Goal: Task Accomplishment & Management: Check status

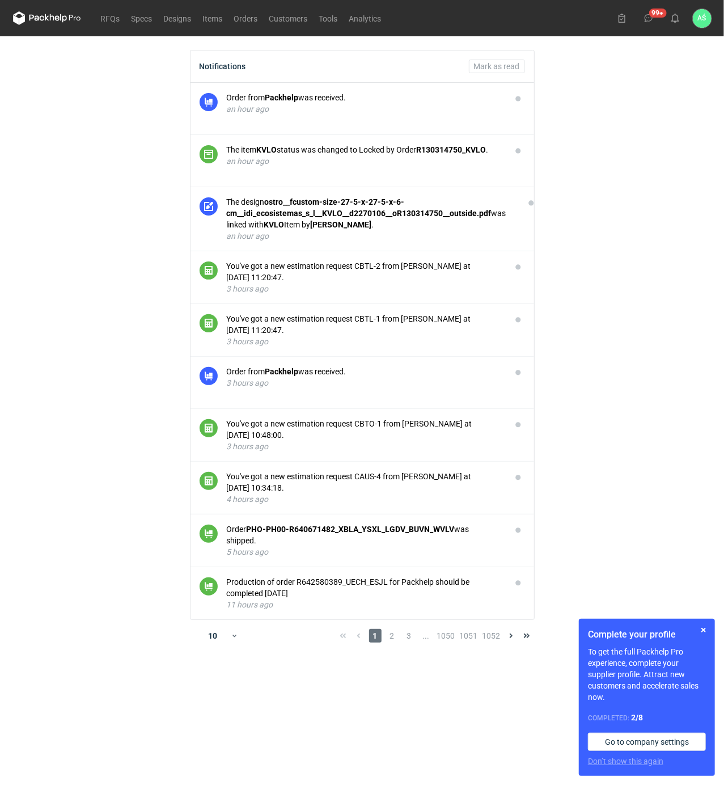
click at [633, 176] on main "Notifications Mark as read Order from Packhelp was received. an hour ago The it…" at bounding box center [363, 410] width 708 height 748
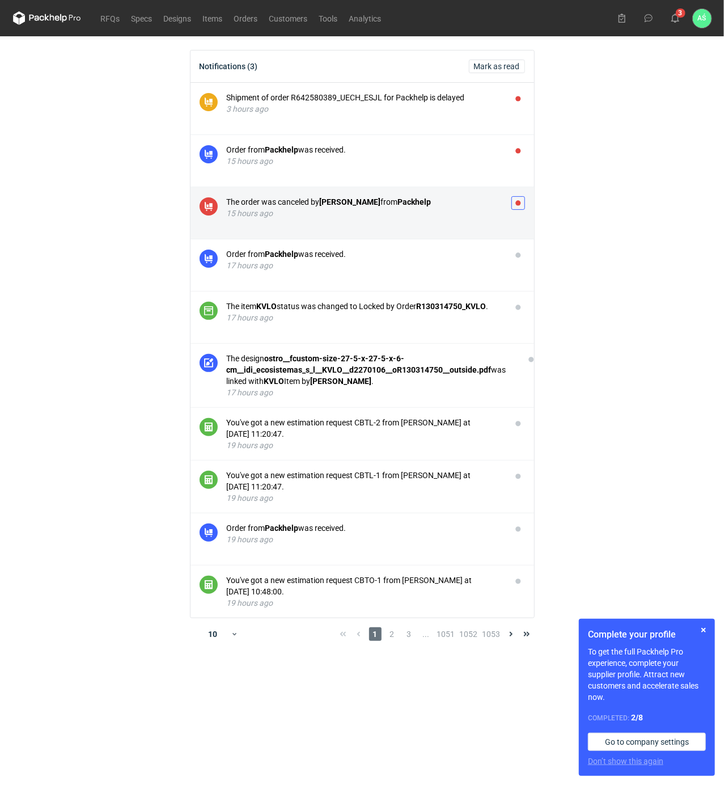
click at [517, 204] on button "button" at bounding box center [518, 203] width 14 height 14
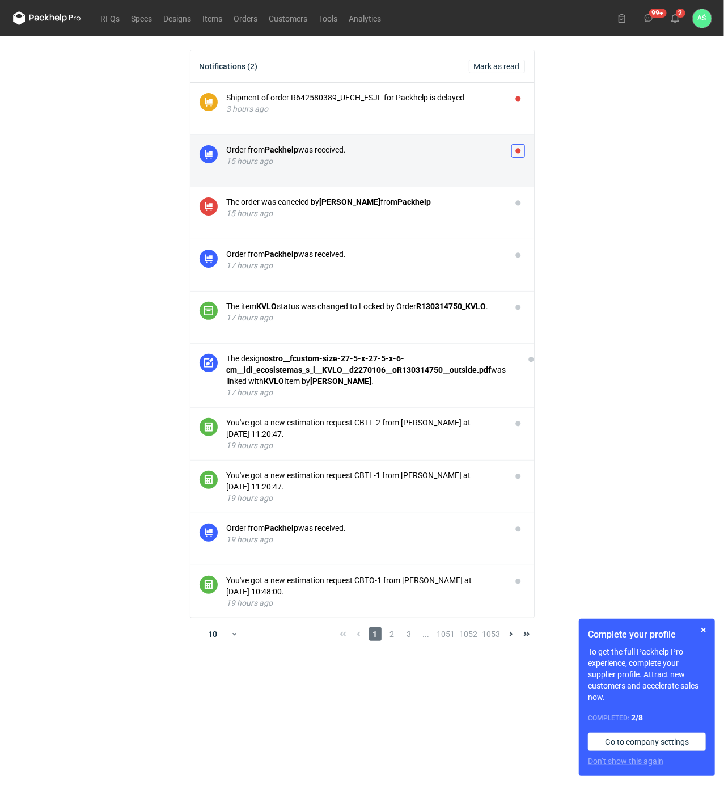
click at [515, 150] on button "button" at bounding box center [518, 151] width 14 height 14
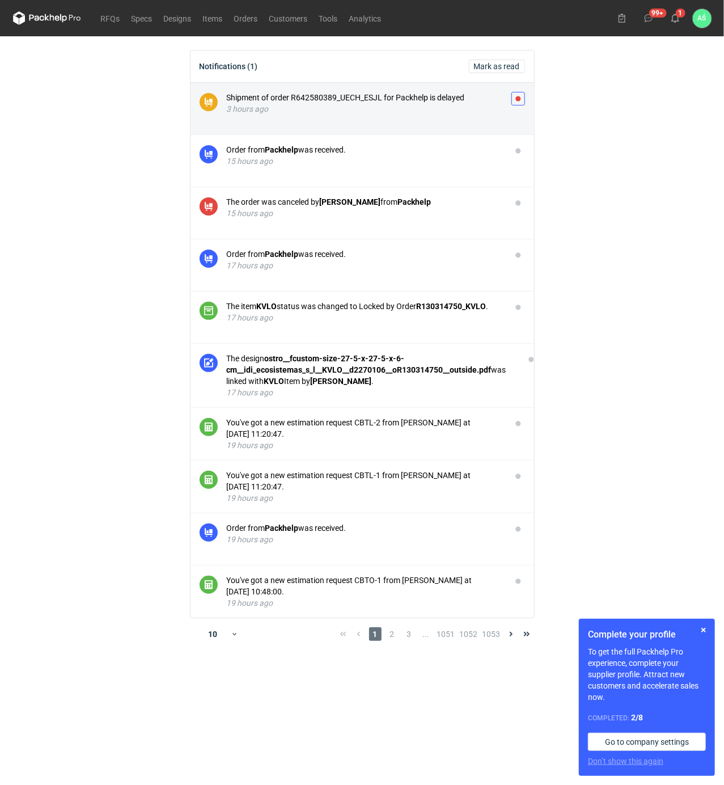
click at [518, 101] on button "button" at bounding box center [518, 99] width 14 height 14
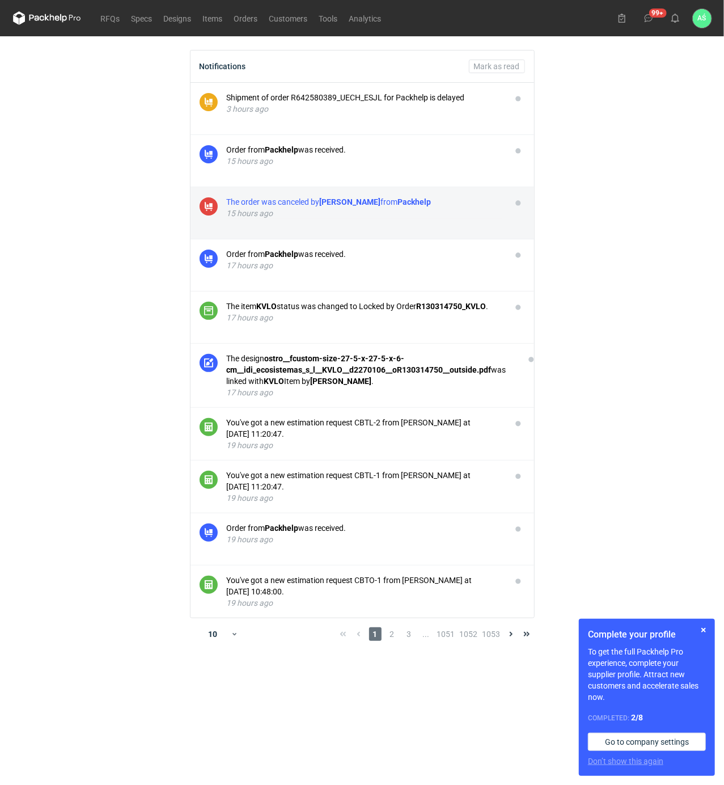
click at [422, 203] on strong "Packhelp" at bounding box center [414, 201] width 33 height 9
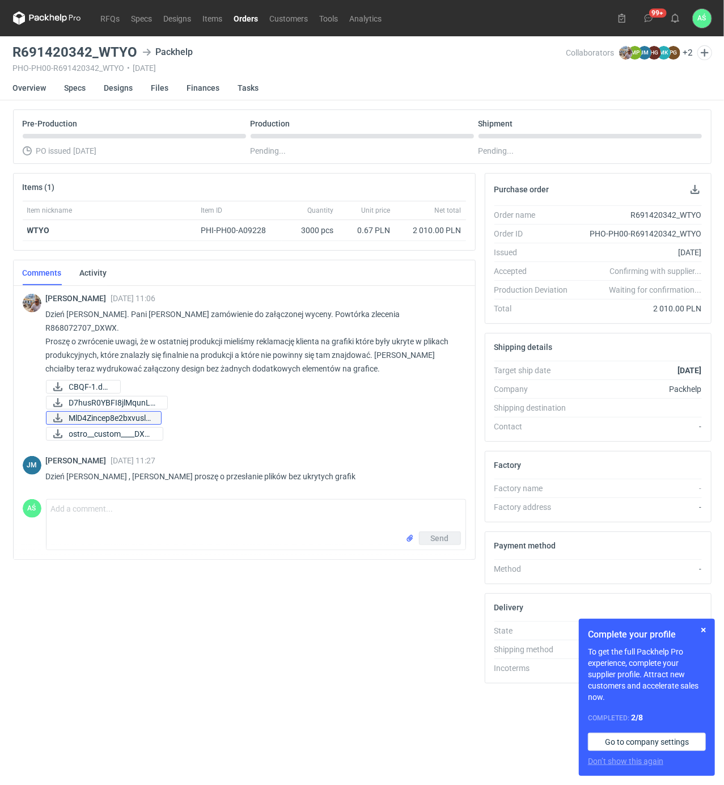
click at [109, 412] on span "MlD4Zincep8e2bxvuslv..." at bounding box center [110, 418] width 83 height 12
click at [386, 469] on p "Dzień [PERSON_NAME] , [PERSON_NAME] proszę o przesłanie plików bez ukrytych gra…" at bounding box center [251, 476] width 411 height 14
click at [103, 10] on nav "RFQs Specs Designs Items Orders Customers Tools Analytics" at bounding box center [200, 18] width 375 height 36
click at [108, 12] on link "RFQs" at bounding box center [110, 18] width 31 height 14
